Goal: Information Seeking & Learning: Learn about a topic

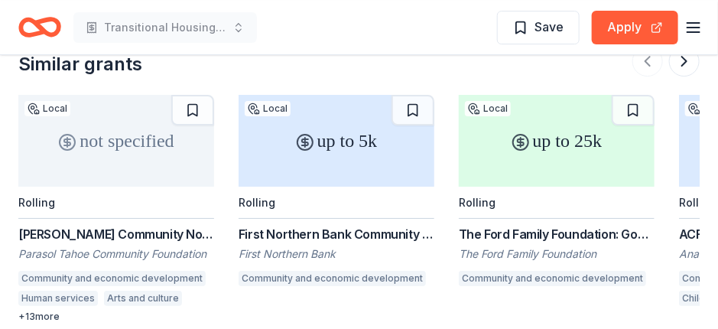
scroll to position [1457, 0]
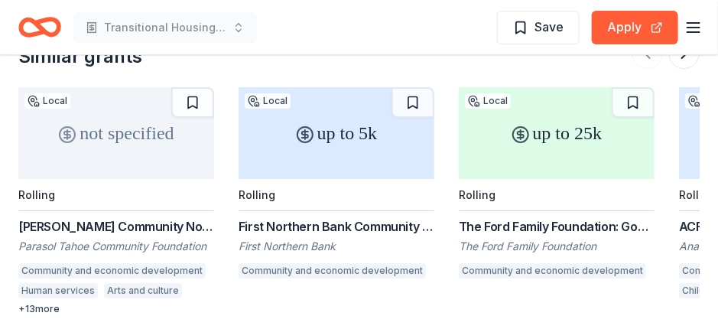
click at [553, 134] on div "up to 25k" at bounding box center [557, 133] width 196 height 92
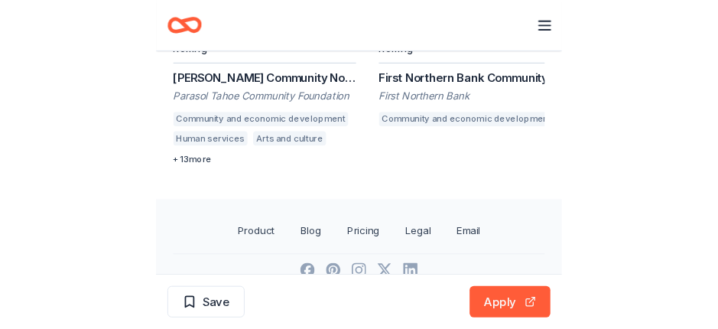
scroll to position [1458, 0]
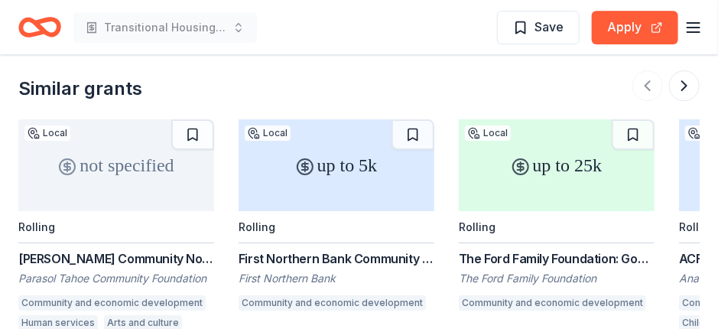
scroll to position [1432, 0]
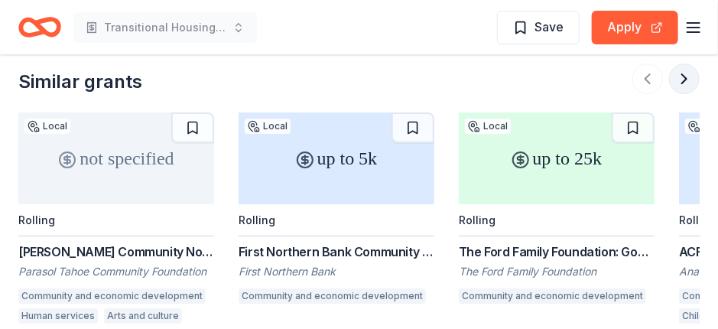
click at [685, 73] on button at bounding box center [684, 78] width 31 height 31
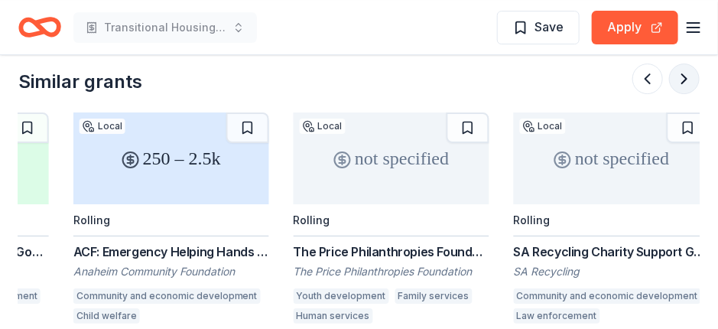
scroll to position [0, 660]
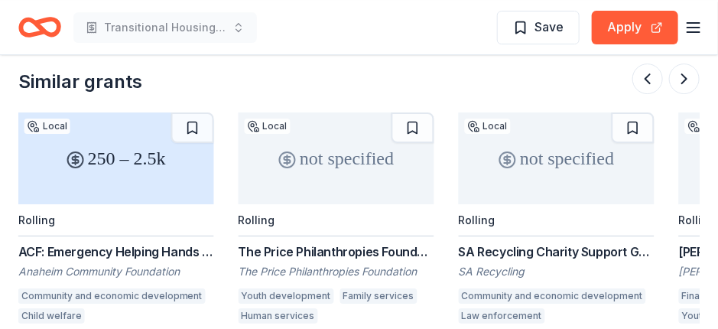
click at [341, 164] on div "not specified" at bounding box center [337, 158] width 196 height 92
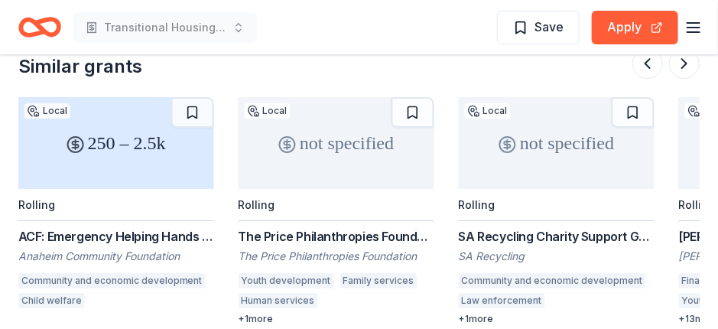
scroll to position [1450, 0]
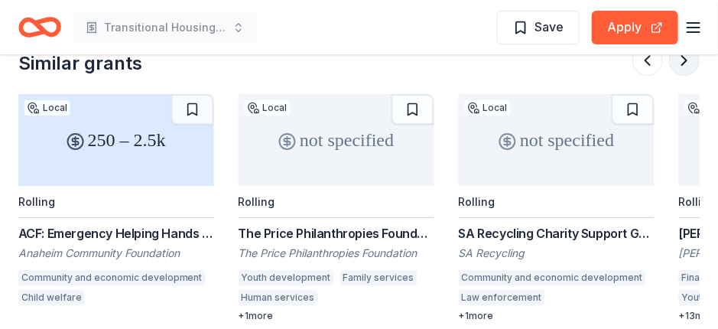
click at [685, 60] on button at bounding box center [684, 60] width 31 height 31
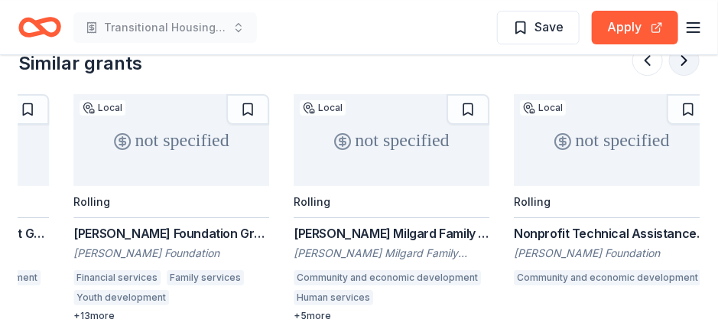
scroll to position [0, 1321]
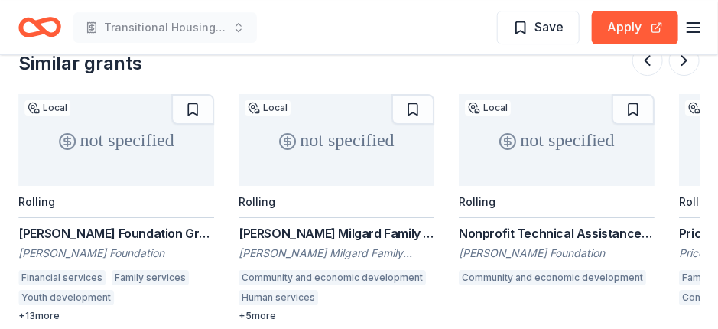
click at [131, 146] on div "not specified" at bounding box center [116, 140] width 196 height 92
click at [332, 147] on div "not specified" at bounding box center [337, 140] width 196 height 92
click at [684, 61] on button at bounding box center [684, 60] width 31 height 31
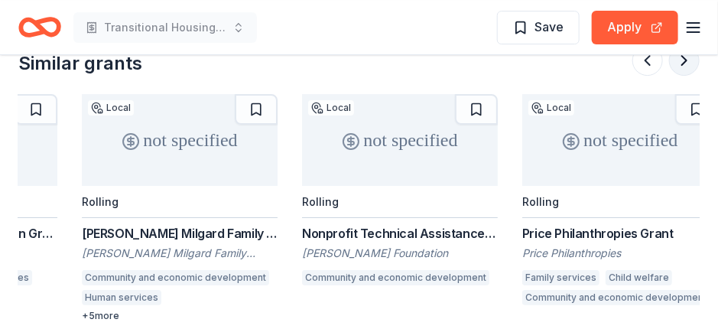
scroll to position [0, 1495]
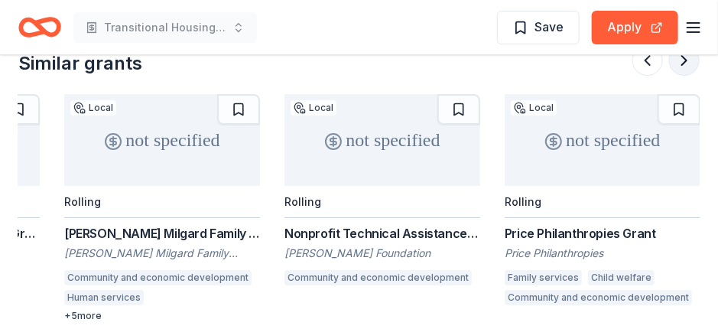
click at [684, 61] on button at bounding box center [684, 60] width 31 height 31
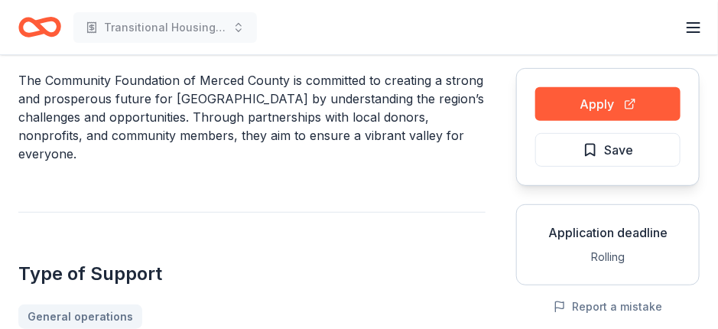
scroll to position [0, 0]
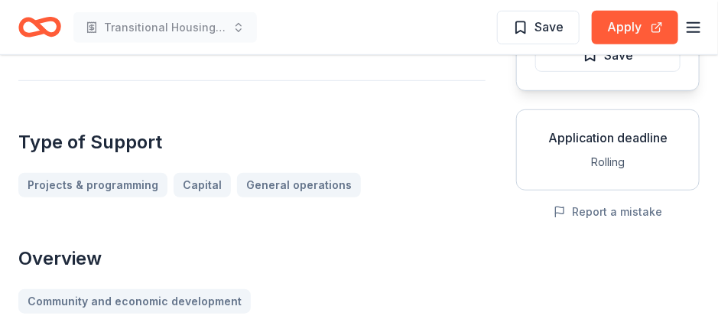
scroll to position [200, 0]
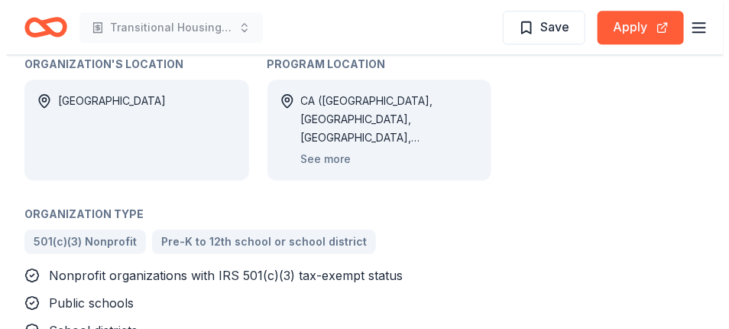
scroll to position [1274, 0]
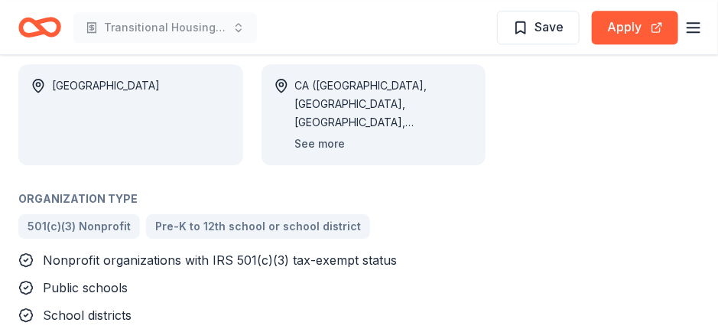
click at [316, 135] on button "See more" at bounding box center [320, 144] width 50 height 18
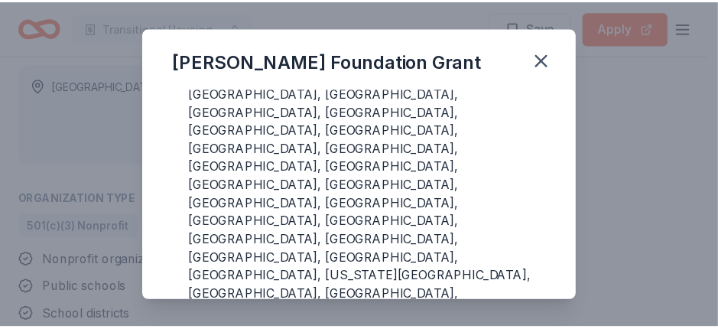
scroll to position [69, 0]
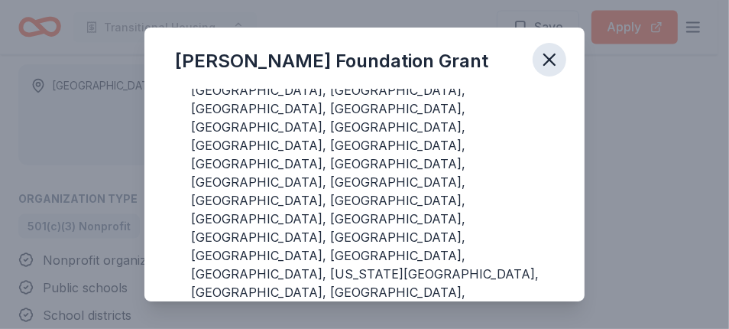
click at [550, 61] on icon "button" at bounding box center [549, 59] width 11 height 11
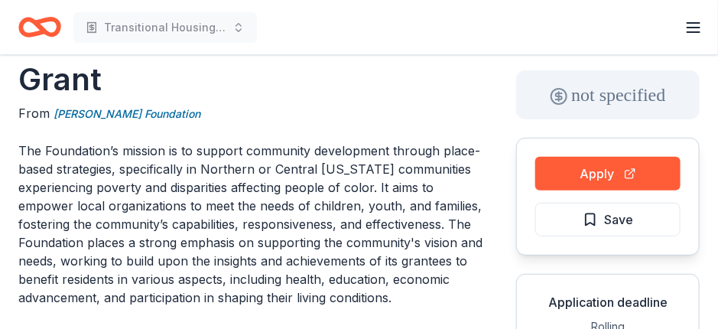
scroll to position [76, 0]
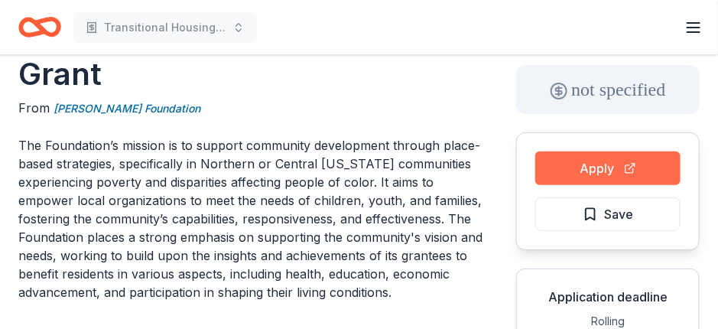
click at [594, 167] on button "Apply" at bounding box center [607, 168] width 145 height 34
